Goal: Book appointment/travel/reservation

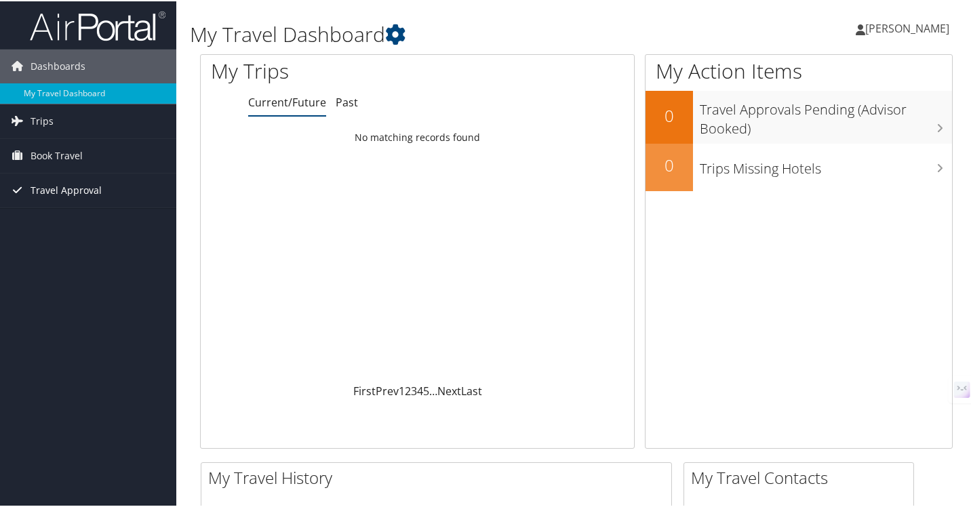
click at [71, 182] on span "Travel Approval" at bounding box center [66, 189] width 71 height 34
click at [76, 150] on span "Book Travel" at bounding box center [57, 155] width 52 height 34
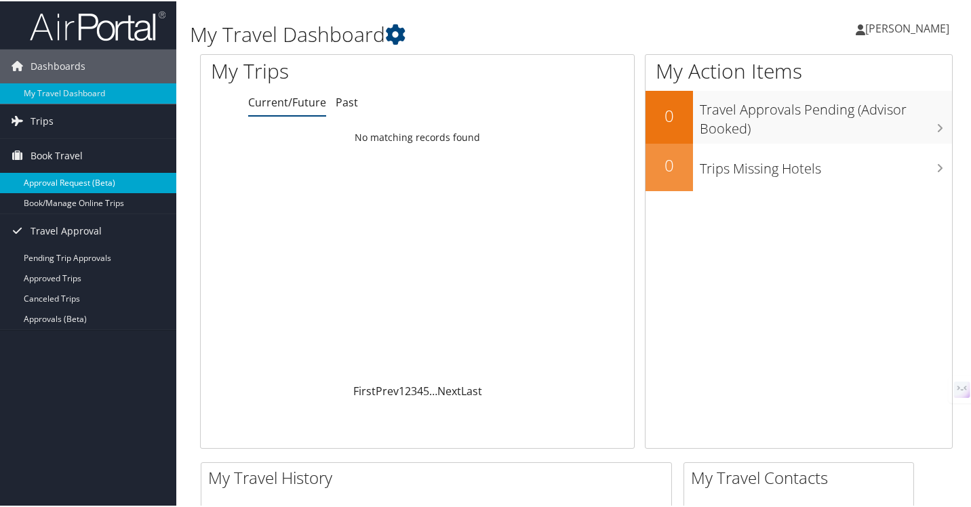
click at [79, 176] on link "Approval Request (Beta)" at bounding box center [88, 182] width 176 height 20
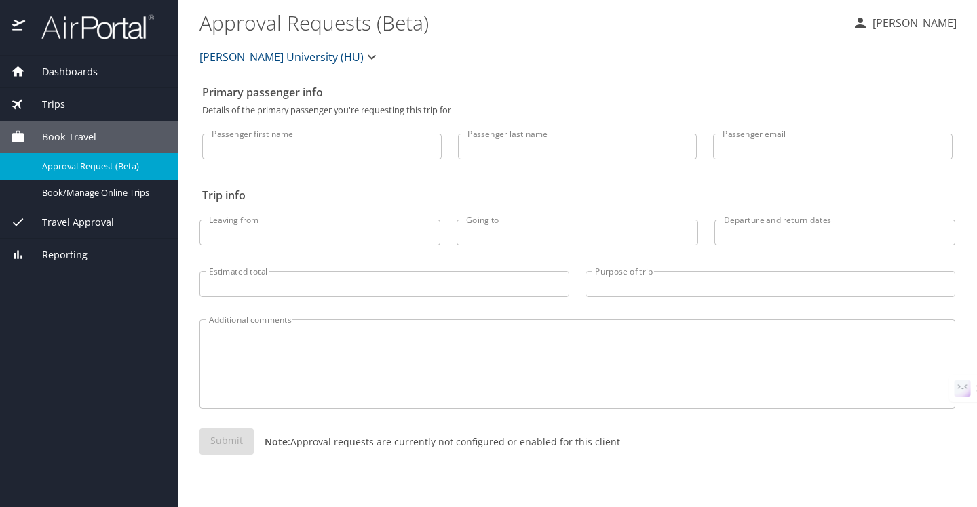
click at [307, 151] on input "Passenger first name" at bounding box center [321, 147] width 239 height 26
type input "[PERSON_NAME]"
type input "Sturgis"
type input "isturgis@howard.edu"
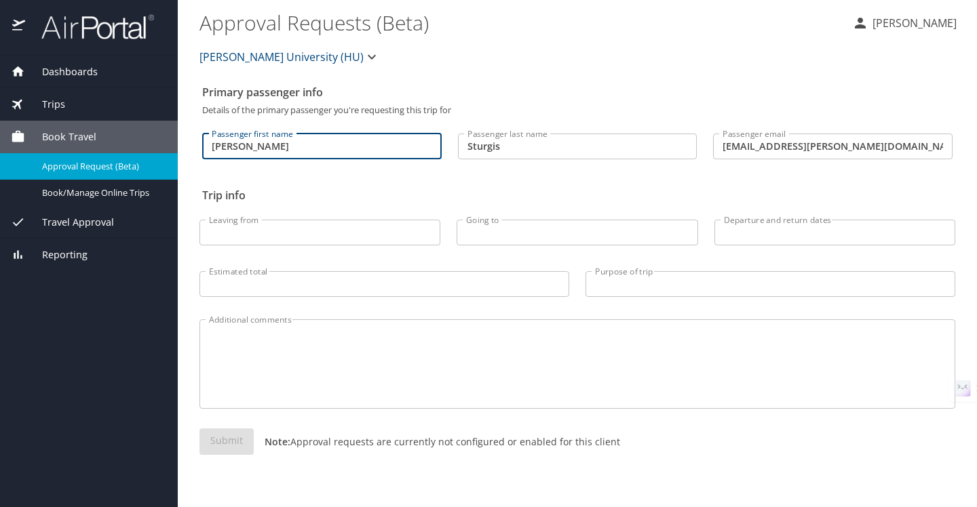
click at [320, 231] on input "Leaving from" at bounding box center [319, 233] width 241 height 26
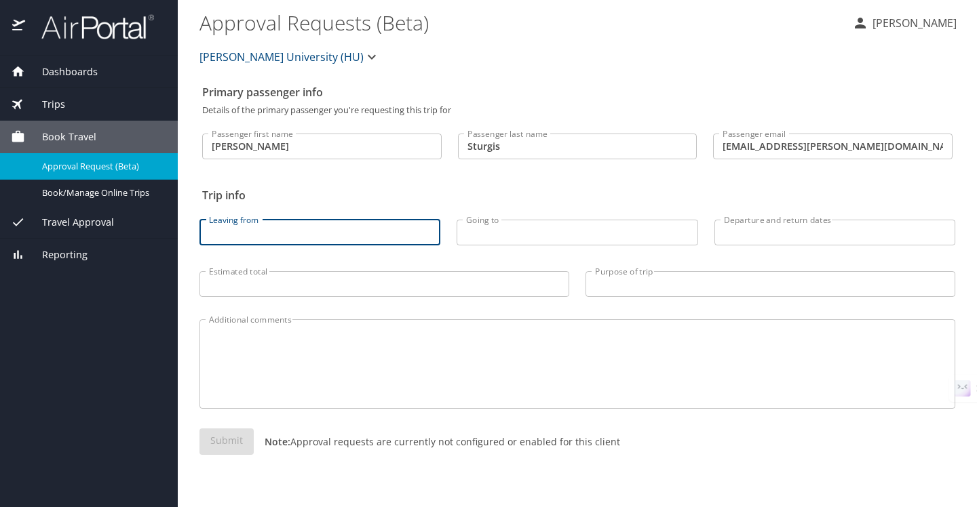
type input "bwi"
click at [518, 230] on input "Going to" at bounding box center [576, 233] width 241 height 26
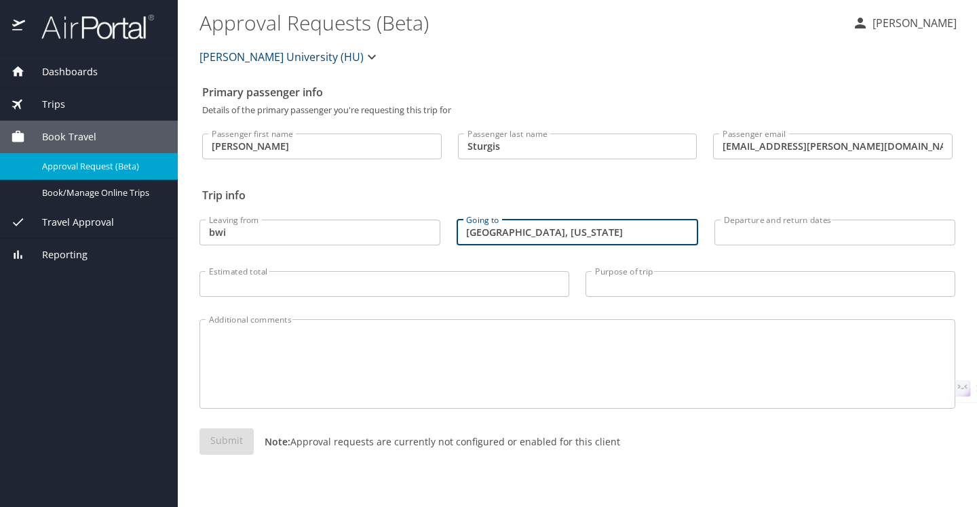
type input "St. Petersburg, Florida"
click at [751, 226] on input "Departure and return dates" at bounding box center [834, 233] width 241 height 26
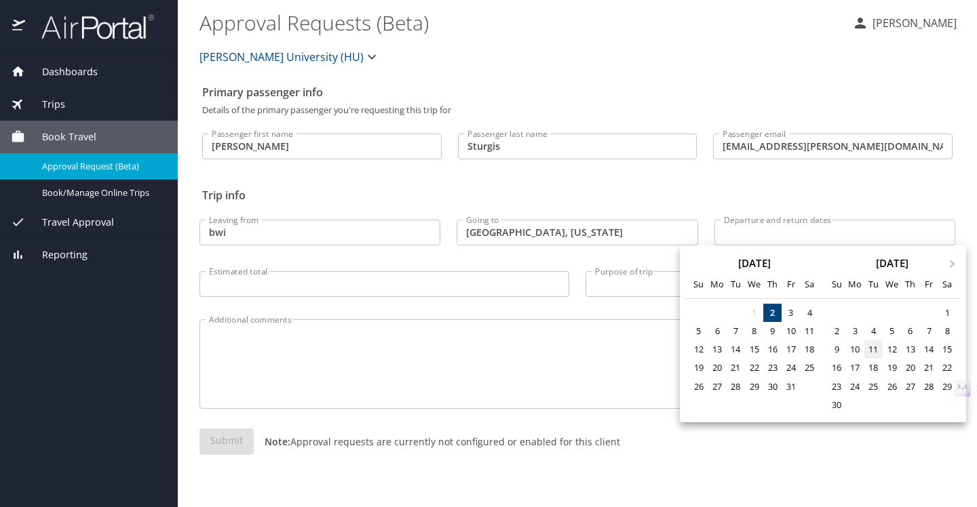
click at [873, 349] on div "11" at bounding box center [873, 349] width 18 height 18
click at [955, 261] on button "Next Month" at bounding box center [954, 258] width 22 height 22
click at [788, 346] on div "14" at bounding box center [790, 349] width 18 height 18
type input "11/11/2025 🠦 11/14/2025"
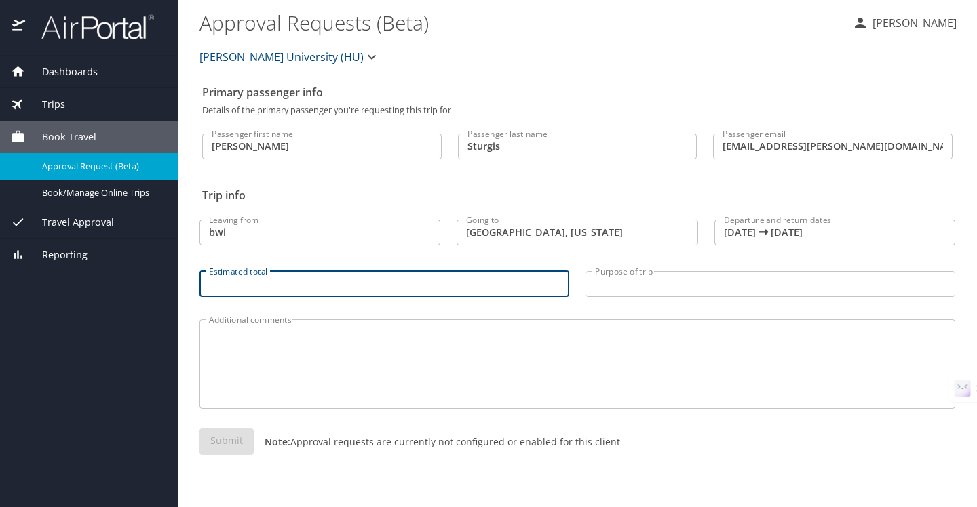
click at [486, 287] on input "Estimated total" at bounding box center [384, 284] width 370 height 26
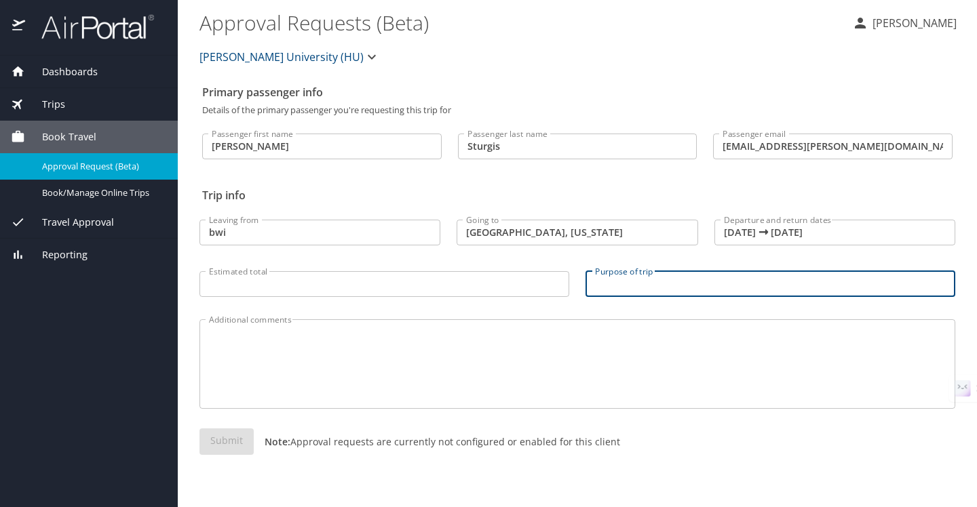
click at [610, 285] on input "Purpose of trip" at bounding box center [770, 284] width 370 height 26
click at [455, 380] on textarea "Additional comments" at bounding box center [577, 364] width 736 height 64
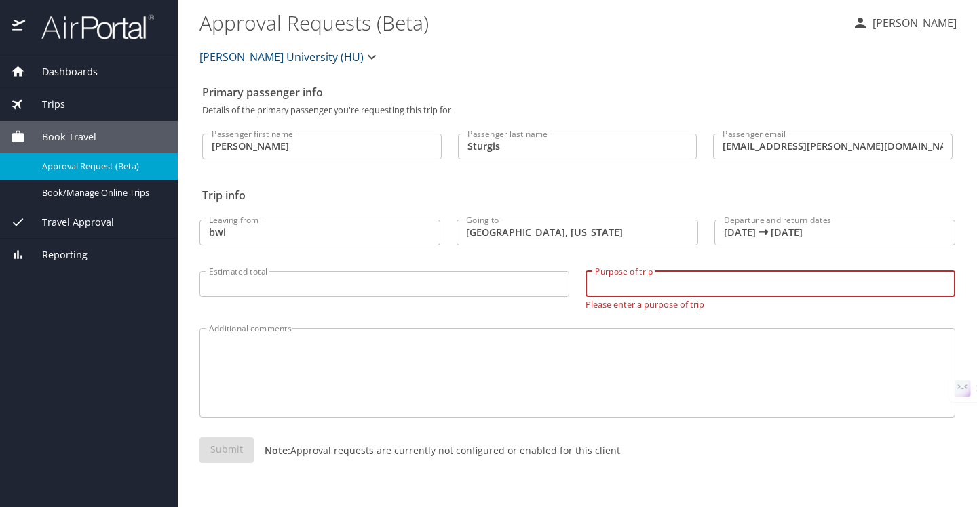
click at [621, 283] on input "Purpose of trip" at bounding box center [770, 284] width 370 height 26
type input "Attend writing conference"
click at [417, 358] on textarea "Additional comments" at bounding box center [577, 372] width 736 height 64
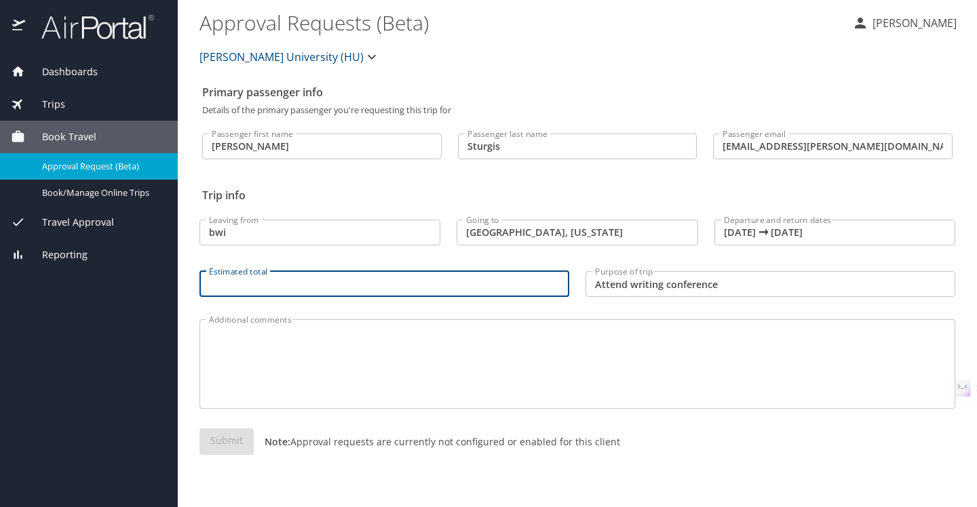
click at [343, 291] on input "Estimated total" at bounding box center [384, 284] width 370 height 26
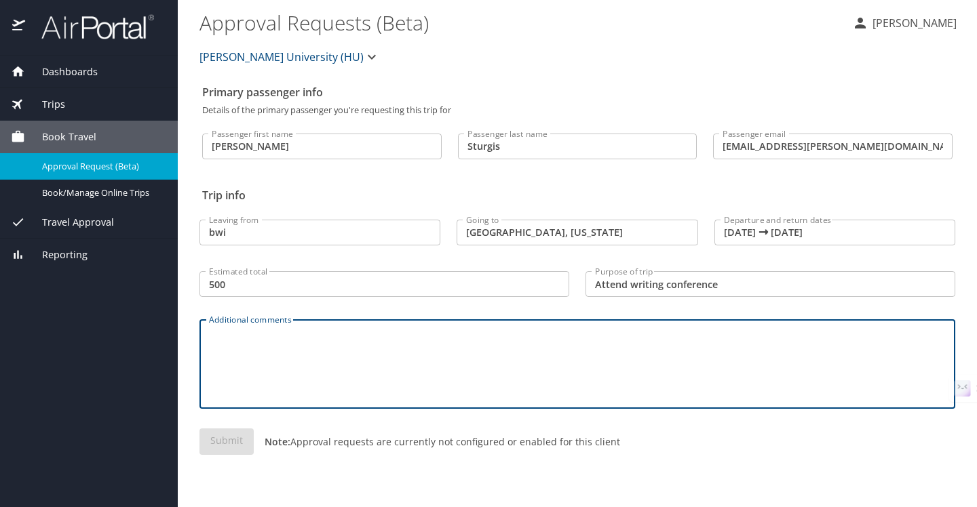
click at [365, 379] on textarea "Additional comments" at bounding box center [577, 364] width 736 height 64
click at [210, 285] on input "500" at bounding box center [384, 284] width 370 height 26
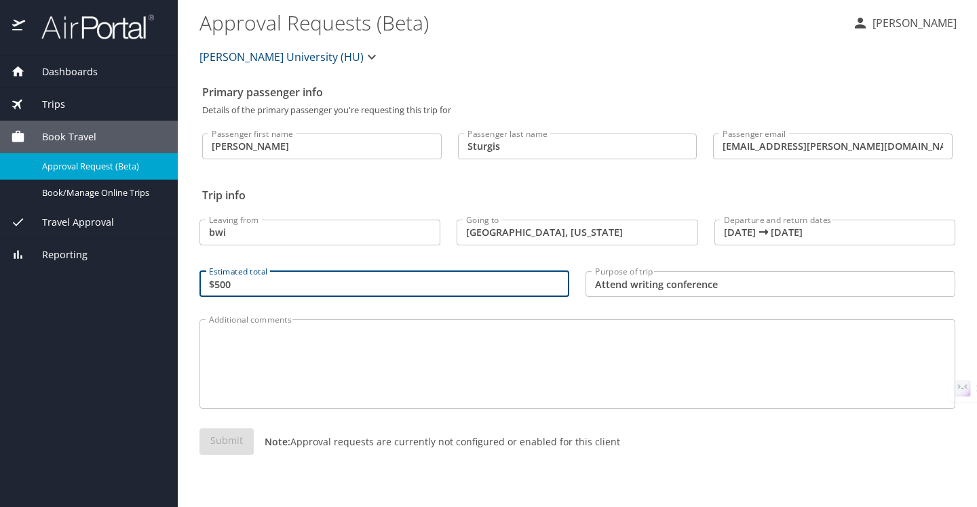
type input "$500"
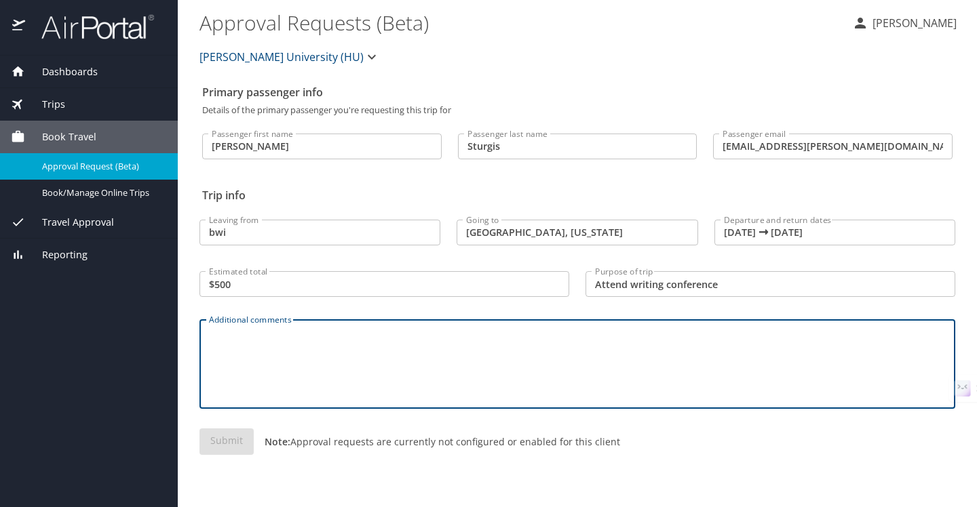
click at [422, 370] on textarea "Additional comments" at bounding box center [577, 364] width 736 height 64
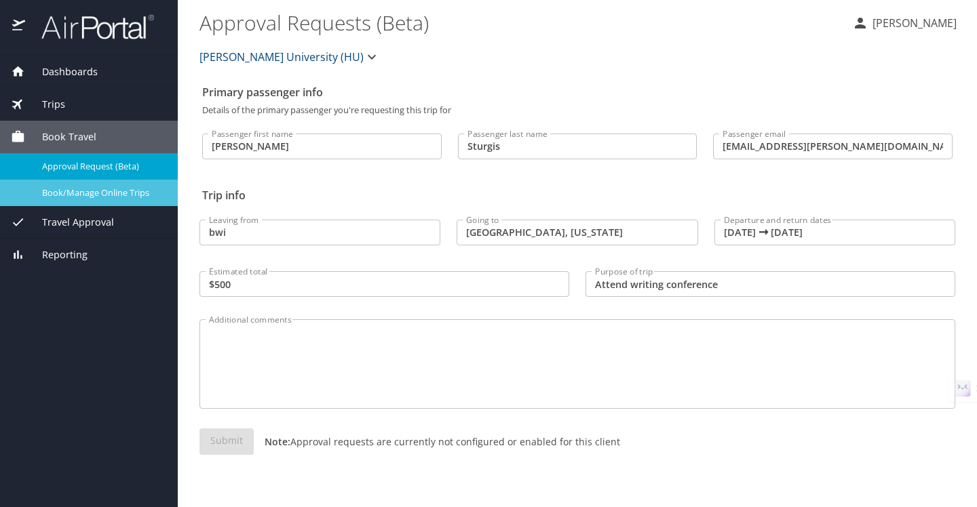
click at [133, 189] on span "Book/Manage Online Trips" at bounding box center [101, 192] width 119 height 13
